Goal: Task Accomplishment & Management: Complete application form

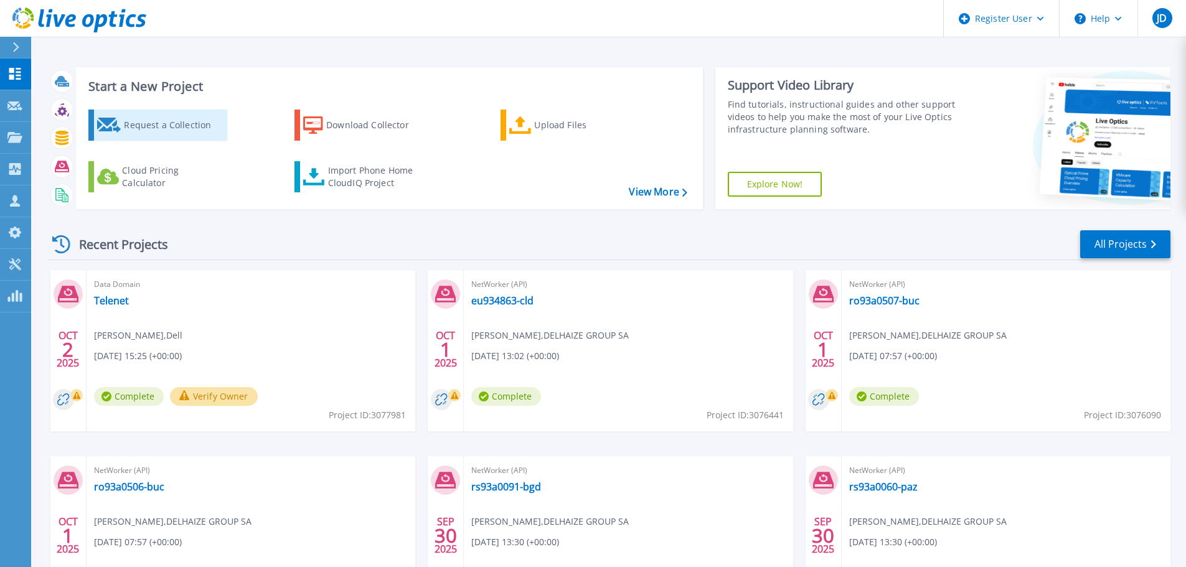
click at [131, 123] on div "Request a Collection" at bounding box center [174, 125] width 100 height 25
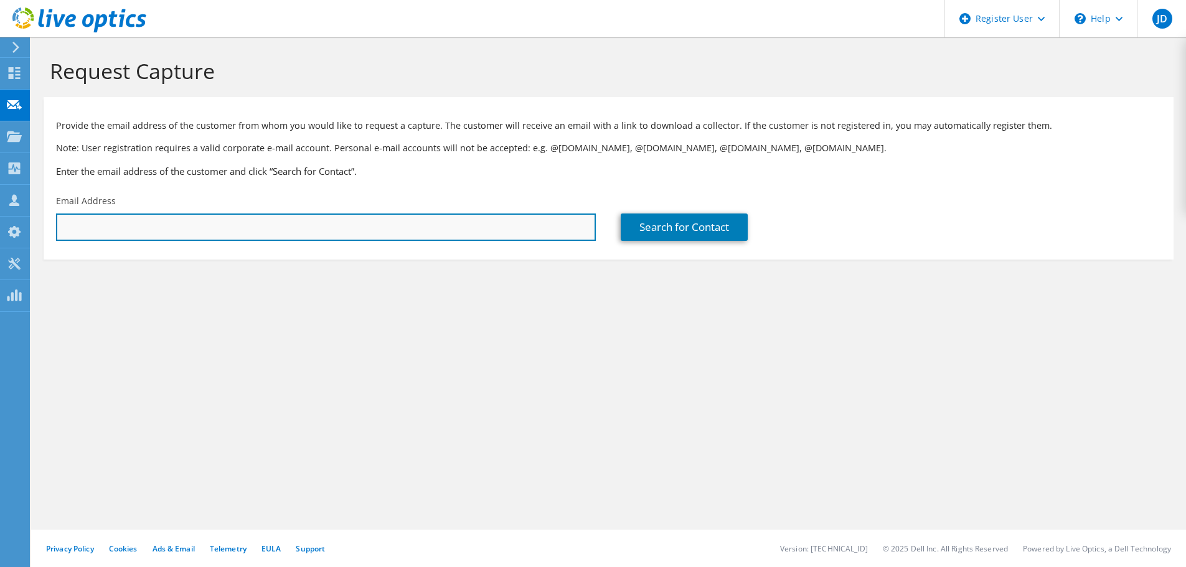
click at [141, 235] on input "text" at bounding box center [326, 227] width 540 height 27
paste input "[PERSON_NAME][EMAIL_ADDRESS][DOMAIN_NAME]"
type input "[PERSON_NAME][EMAIL_ADDRESS][DOMAIN_NAME]"
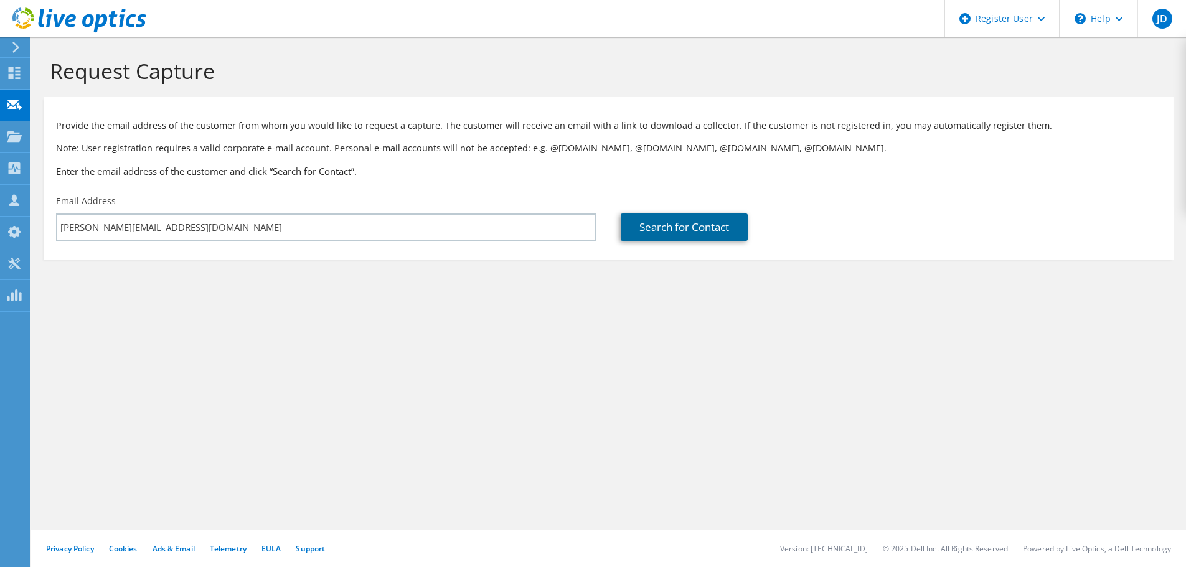
click at [660, 232] on link "Search for Contact" at bounding box center [684, 227] width 127 height 27
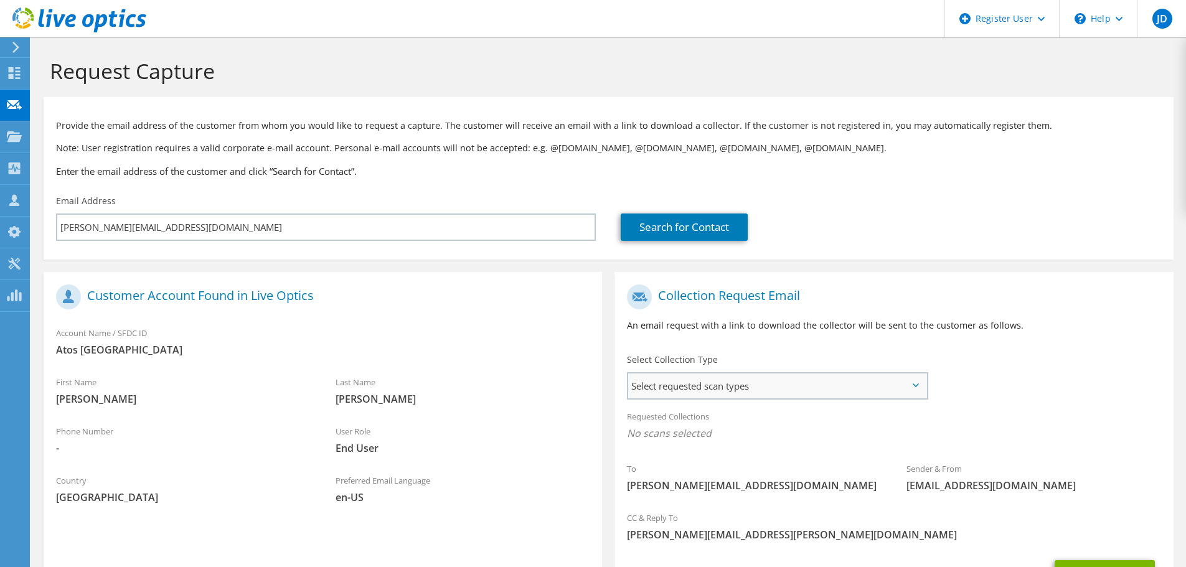
click at [742, 391] on span "Select requested scan types" at bounding box center [777, 386] width 298 height 25
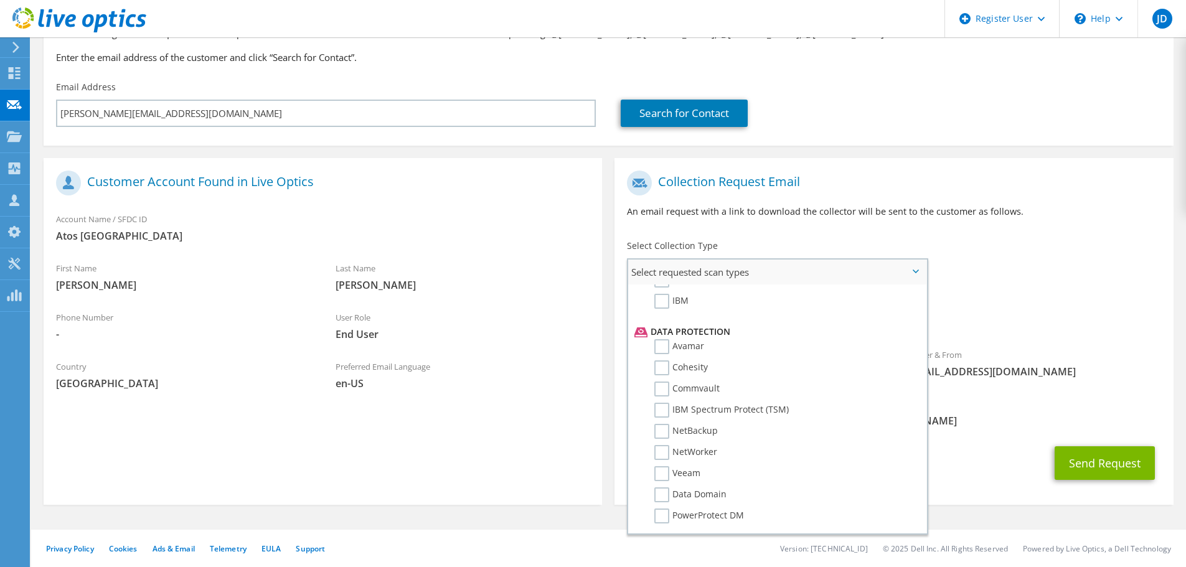
scroll to position [528, 0]
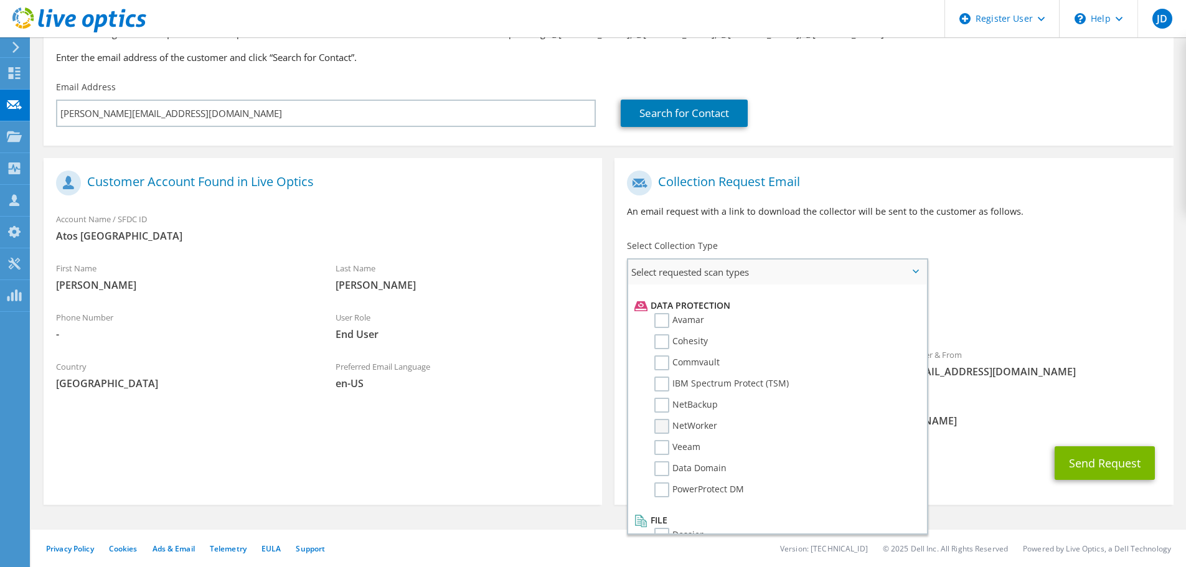
click at [658, 427] on label "NetWorker" at bounding box center [685, 426] width 63 height 15
click at [0, 0] on input "NetWorker" at bounding box center [0, 0] width 0 height 0
click at [1096, 469] on button "Send Request" at bounding box center [1105, 467] width 100 height 34
